Goal: Connect with others: Connect with others

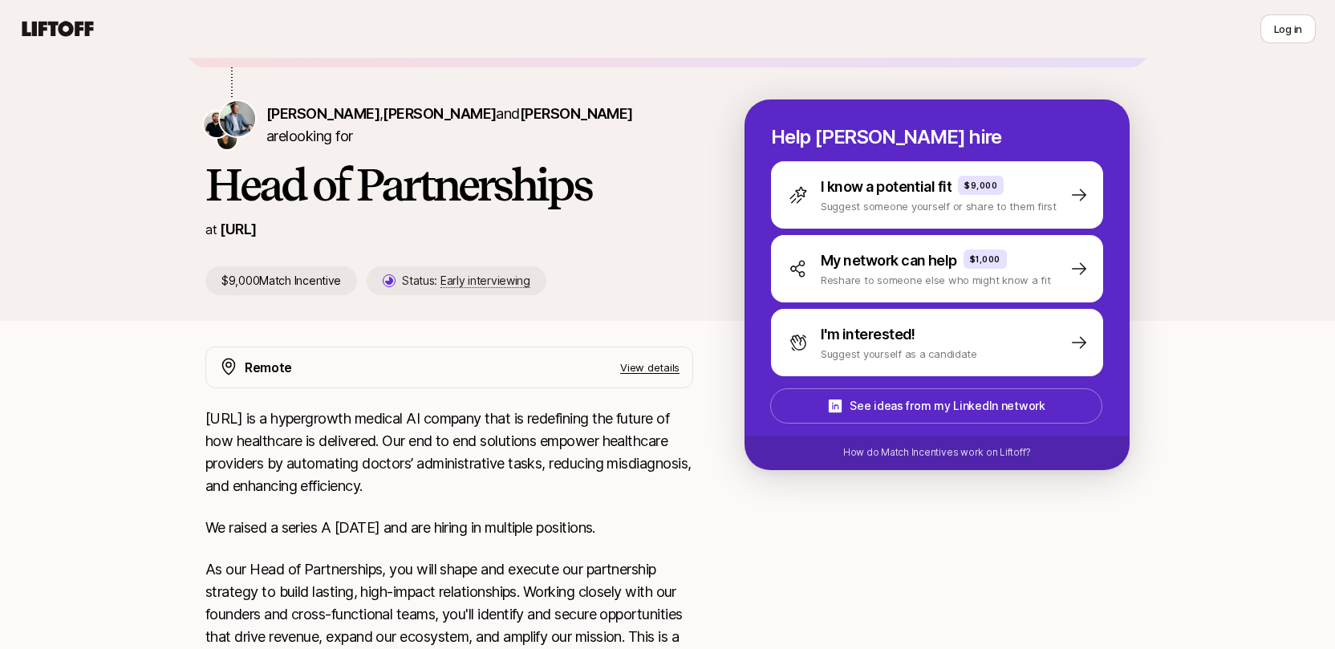
scroll to position [97, 0]
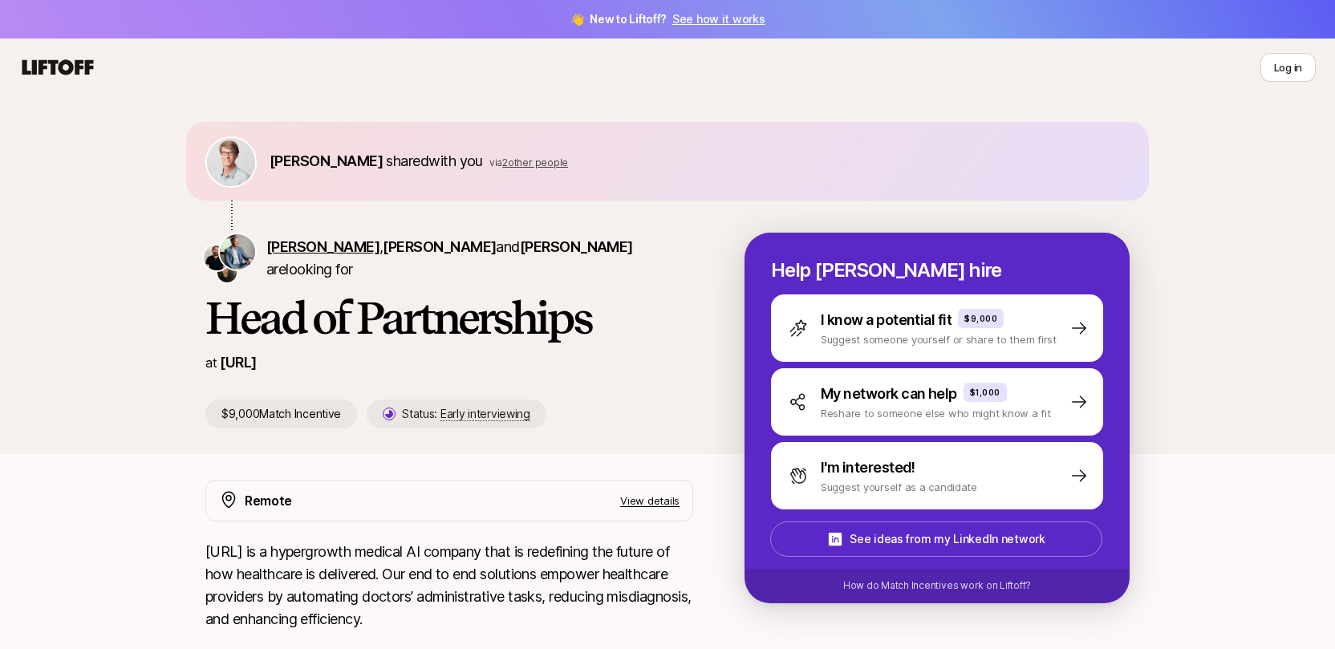
click at [336, 244] on span "[PERSON_NAME]" at bounding box center [322, 246] width 113 height 17
click at [447, 245] on span "[PERSON_NAME]" at bounding box center [439, 246] width 113 height 17
click at [566, 245] on span "[PERSON_NAME]" at bounding box center [576, 246] width 113 height 17
click at [70, 66] on icon at bounding box center [57, 66] width 71 height 15
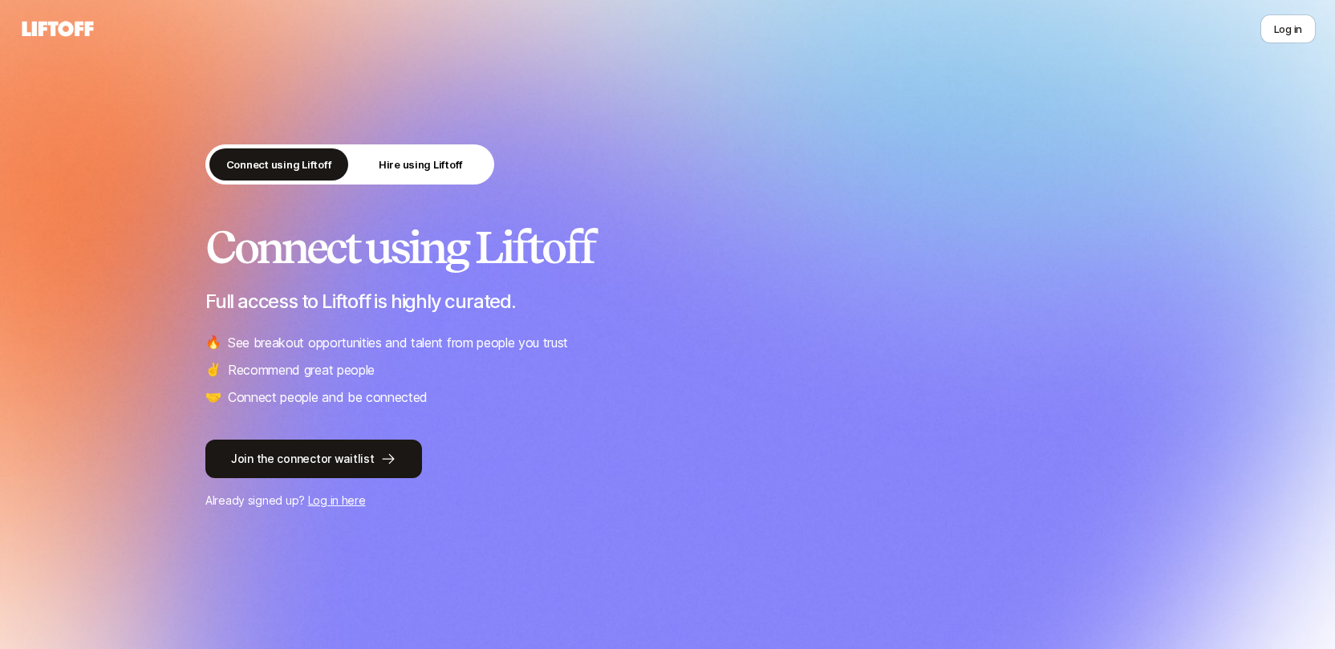
click at [657, 203] on div "Connect using Liftoff Hire using Liftoff Connect using Liftoff Full access to L…" at bounding box center [667, 327] width 924 height 366
click at [48, 20] on icon at bounding box center [57, 29] width 77 height 22
click at [421, 173] on button "Hire using Liftoff" at bounding box center [420, 164] width 139 height 32
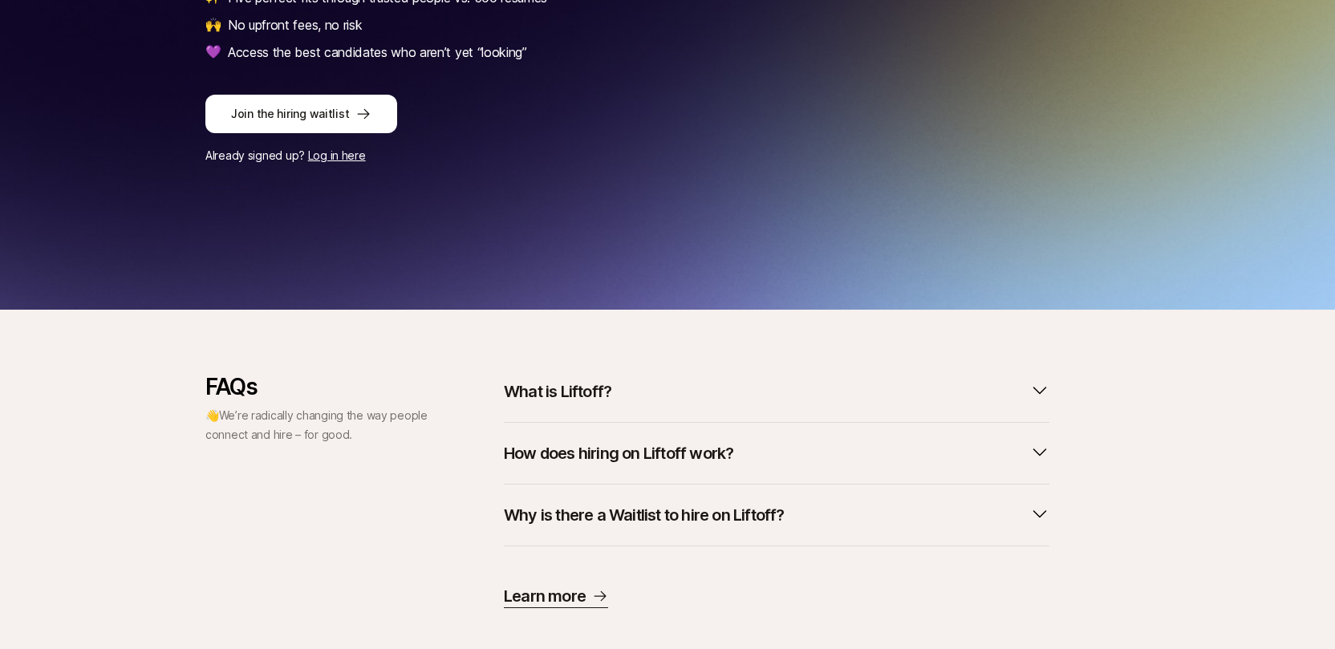
scroll to position [368, 0]
